Goal: Task Accomplishment & Management: Manage account settings

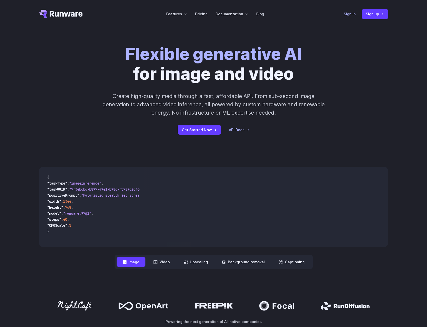
click at [350, 12] on link "Sign in" at bounding box center [350, 14] width 12 height 6
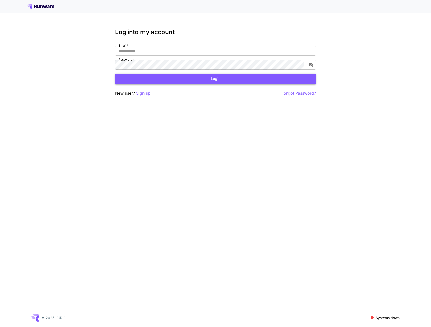
type input "**********"
click at [206, 81] on button "Login" at bounding box center [215, 79] width 201 height 10
